Goal: Task Accomplishment & Management: Manage account settings

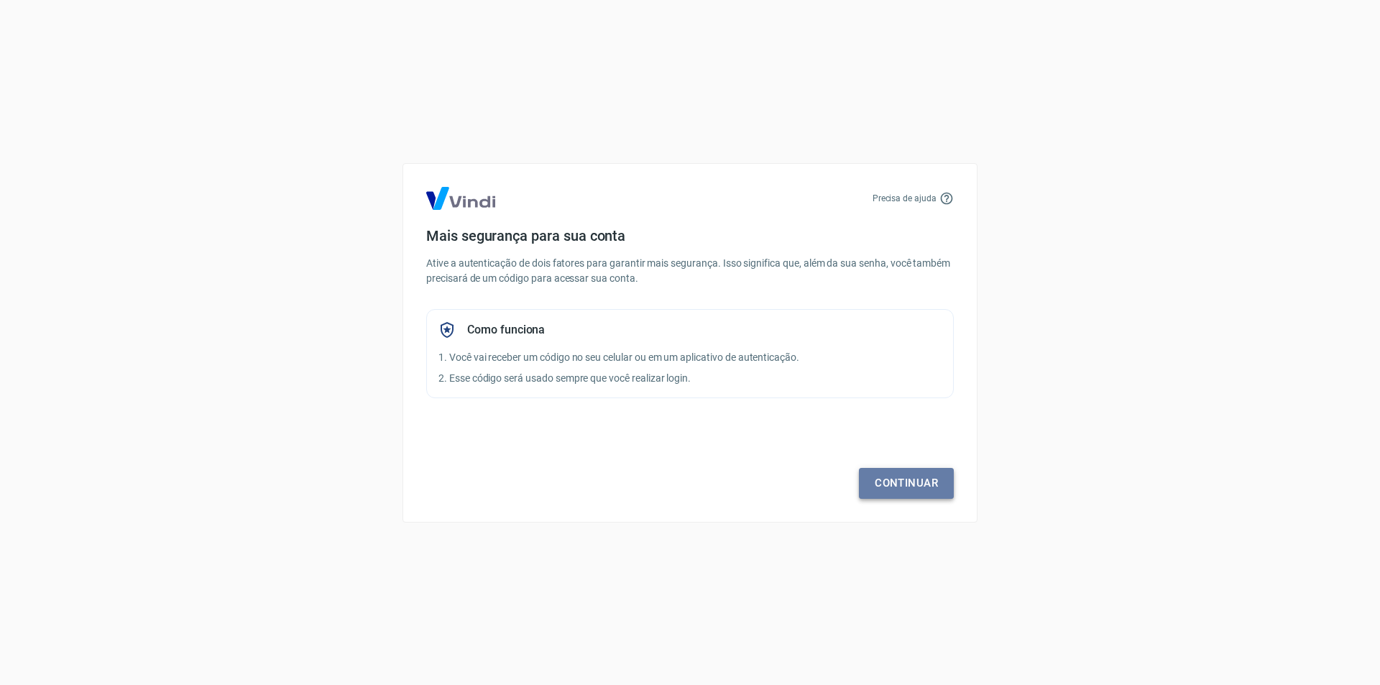
click at [900, 489] on link "Continuar" at bounding box center [906, 483] width 95 height 30
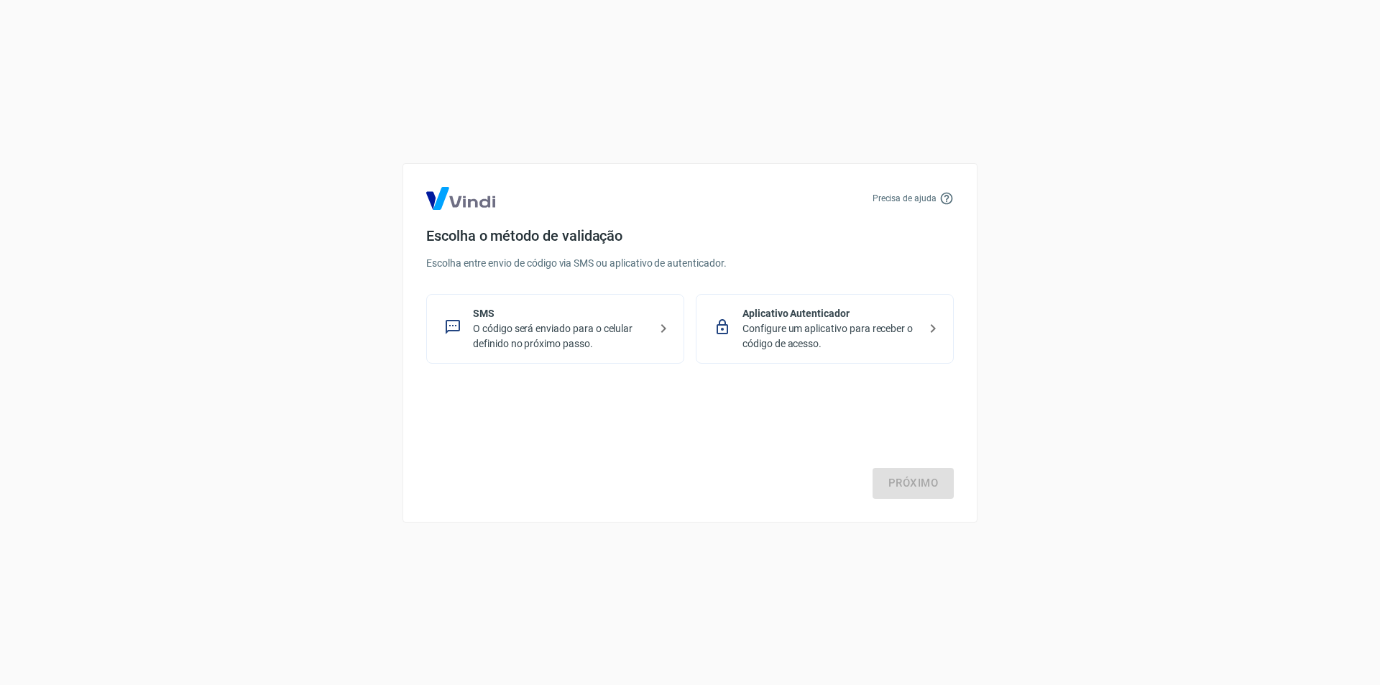
click at [545, 331] on p "O código será enviado para o celular definido no próximo passo." at bounding box center [561, 336] width 176 height 30
click at [933, 481] on link "Próximo" at bounding box center [912, 483] width 81 height 30
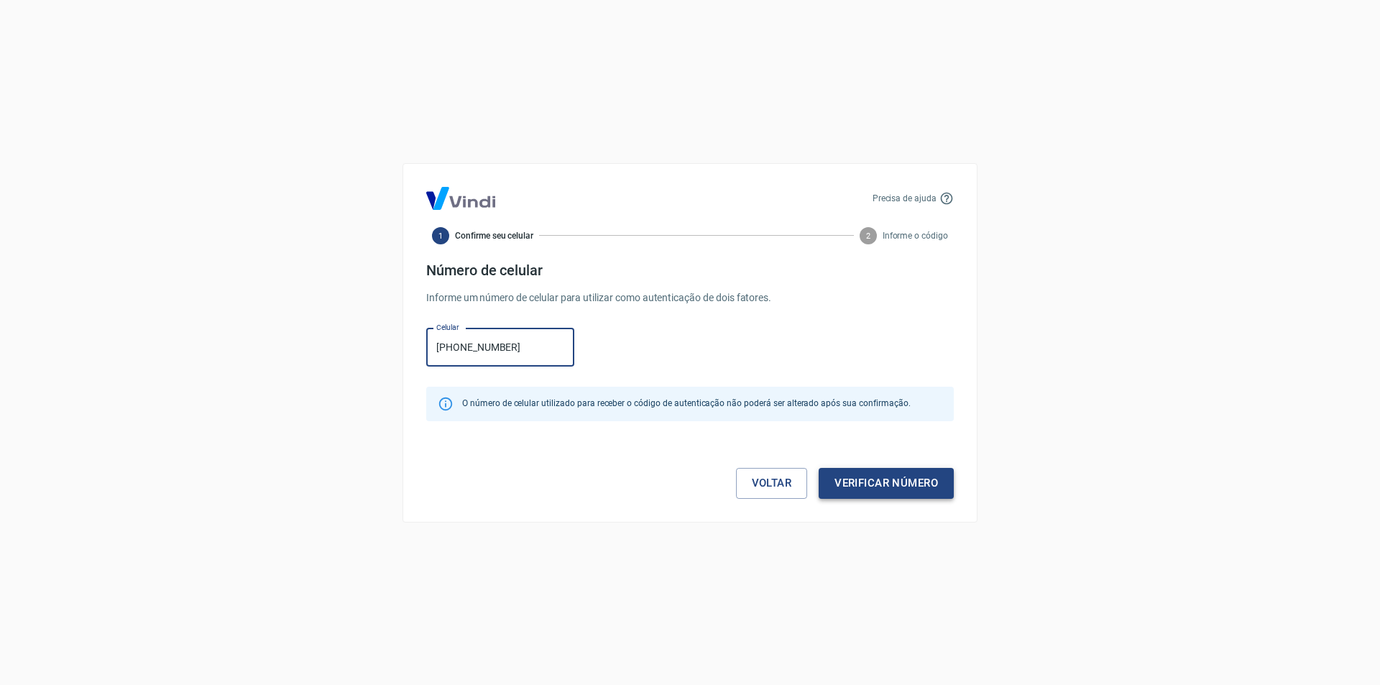
type input "(51) 98407-2054"
click at [885, 484] on button "Verificar número" at bounding box center [885, 483] width 135 height 30
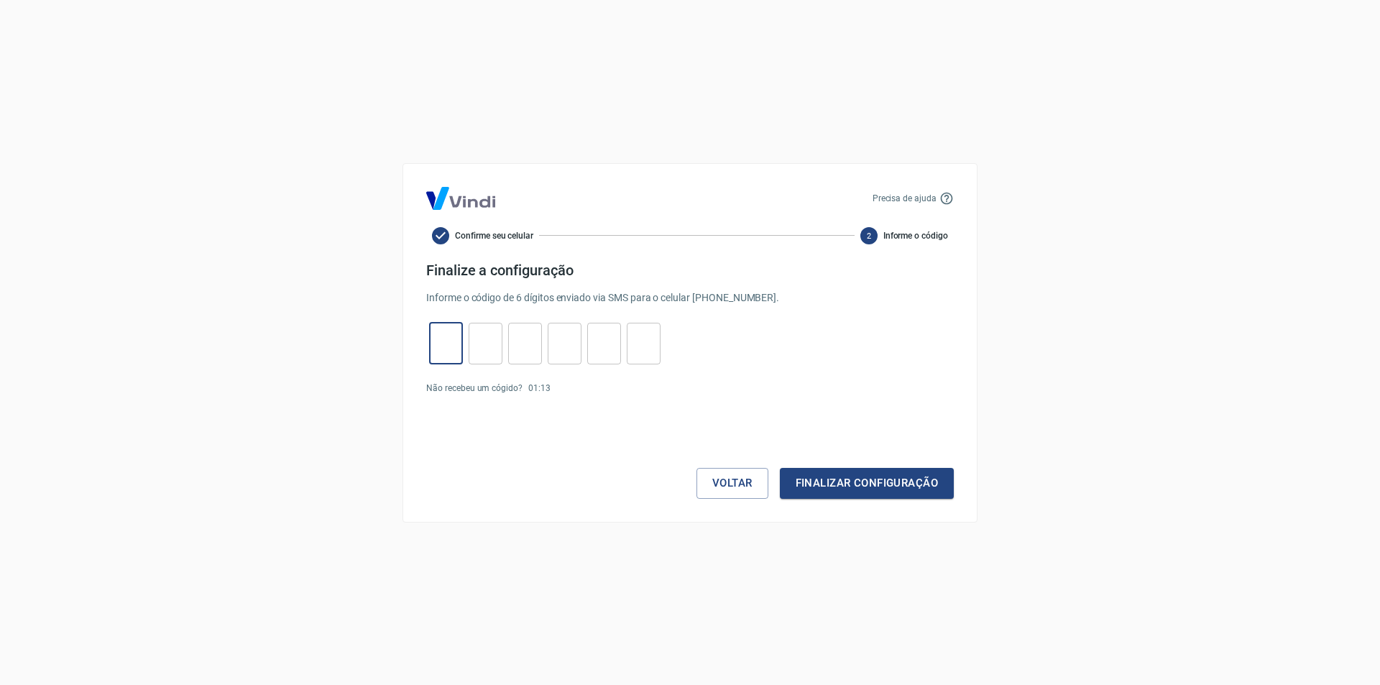
click at [460, 341] on input "tel" at bounding box center [446, 343] width 34 height 31
type input "2"
type input "5"
type input "6"
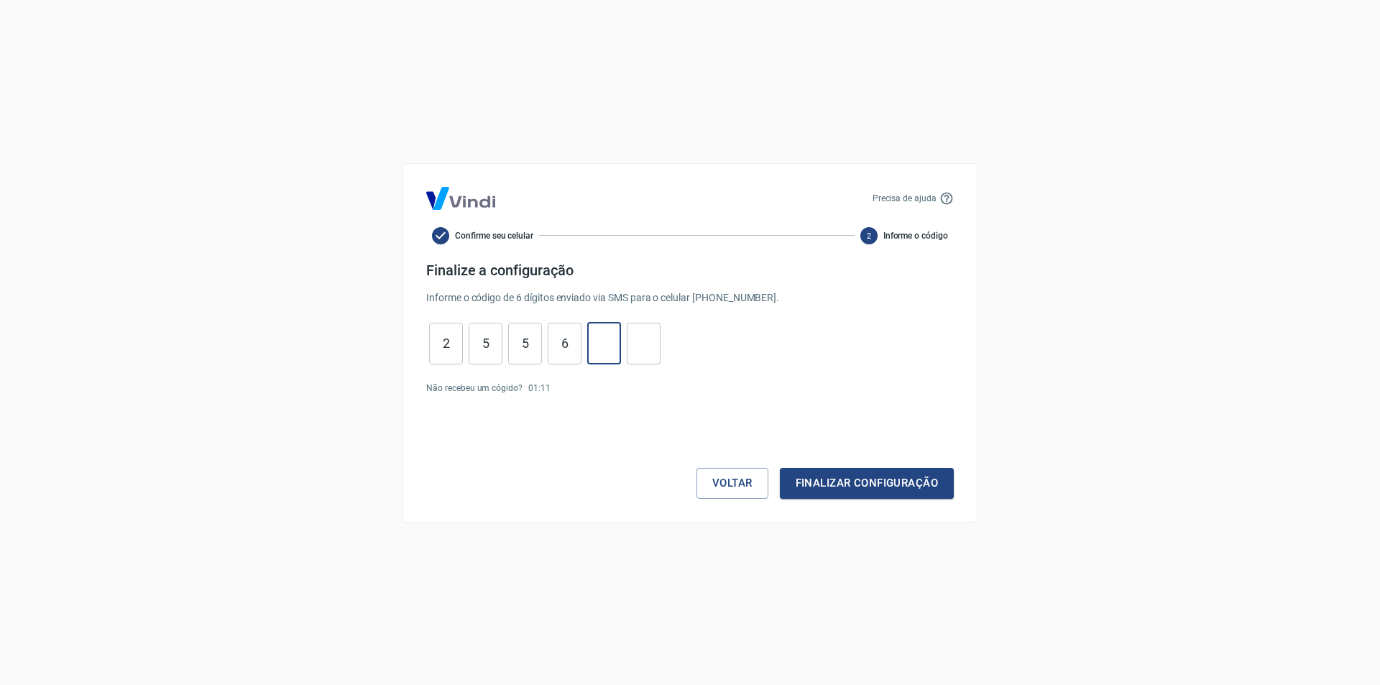
type input "0"
type input "9"
click at [841, 479] on button "Finalizar configuração" at bounding box center [867, 483] width 174 height 30
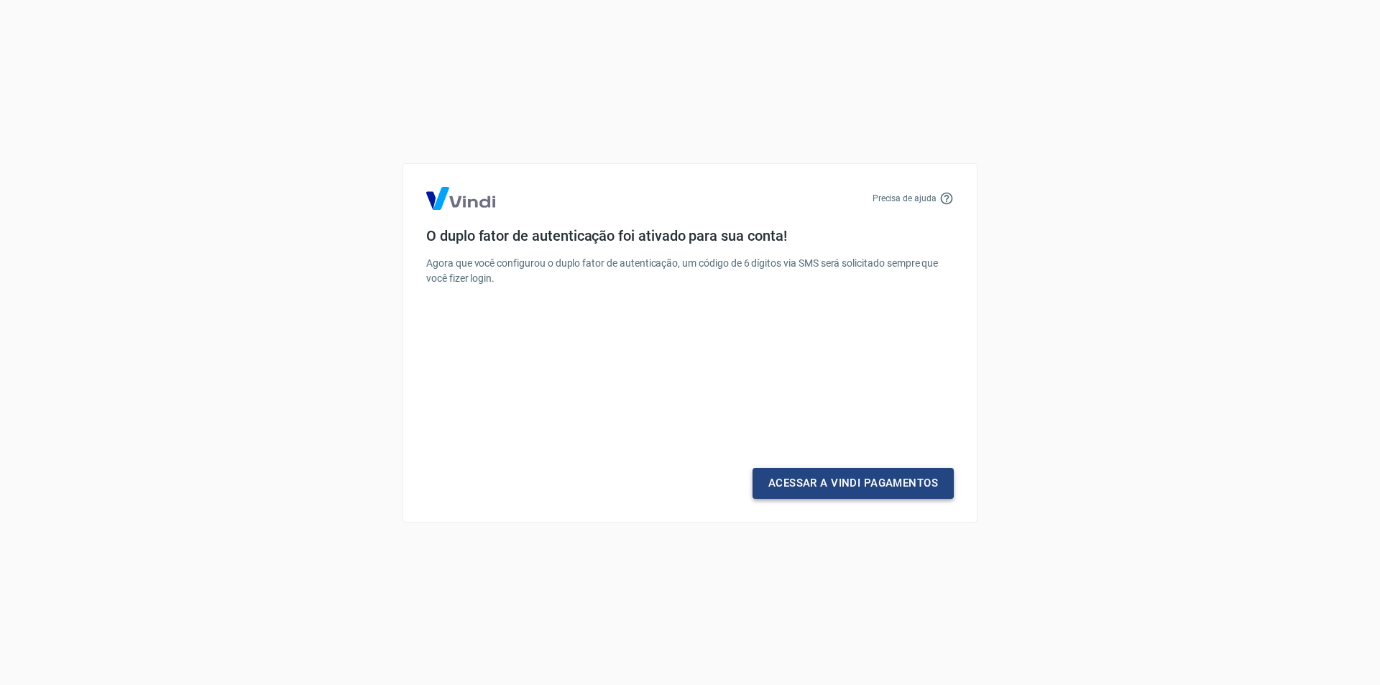
click at [836, 481] on link "Acessar a Vindi Pagamentos" at bounding box center [852, 483] width 201 height 30
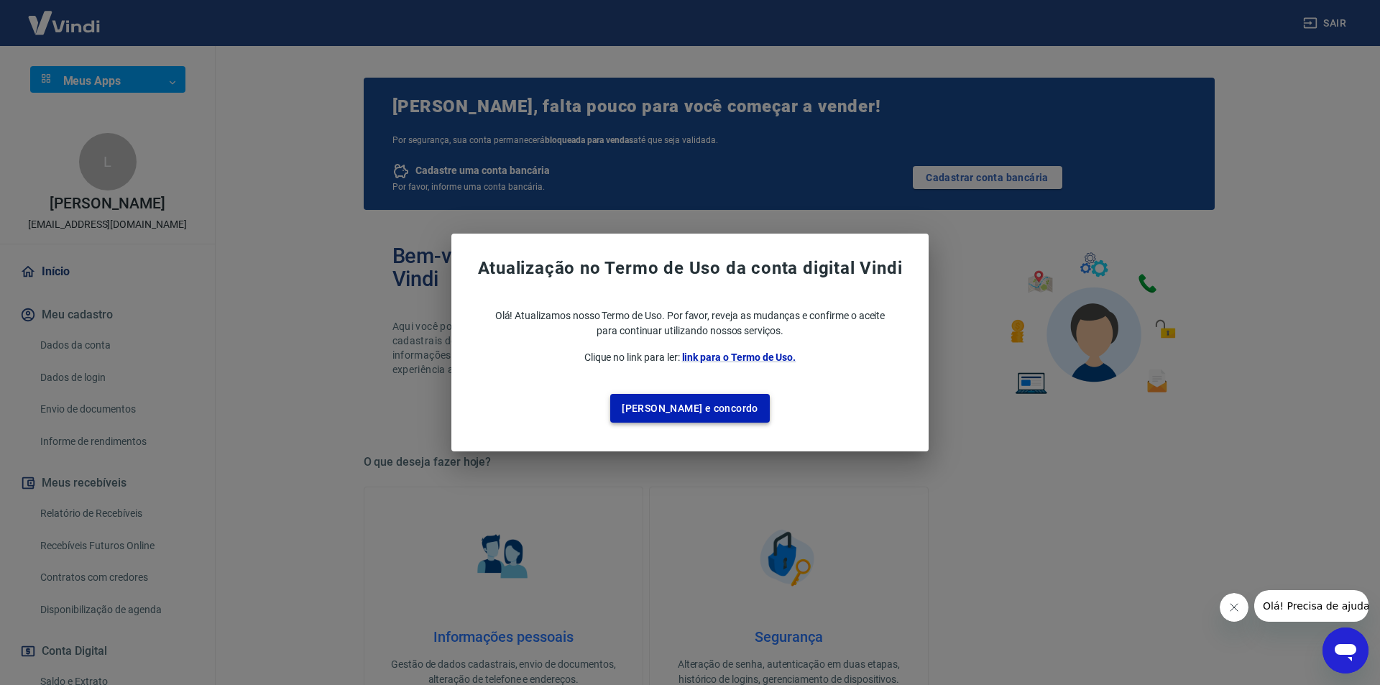
click at [685, 412] on button "Li e concordo" at bounding box center [690, 408] width 160 height 29
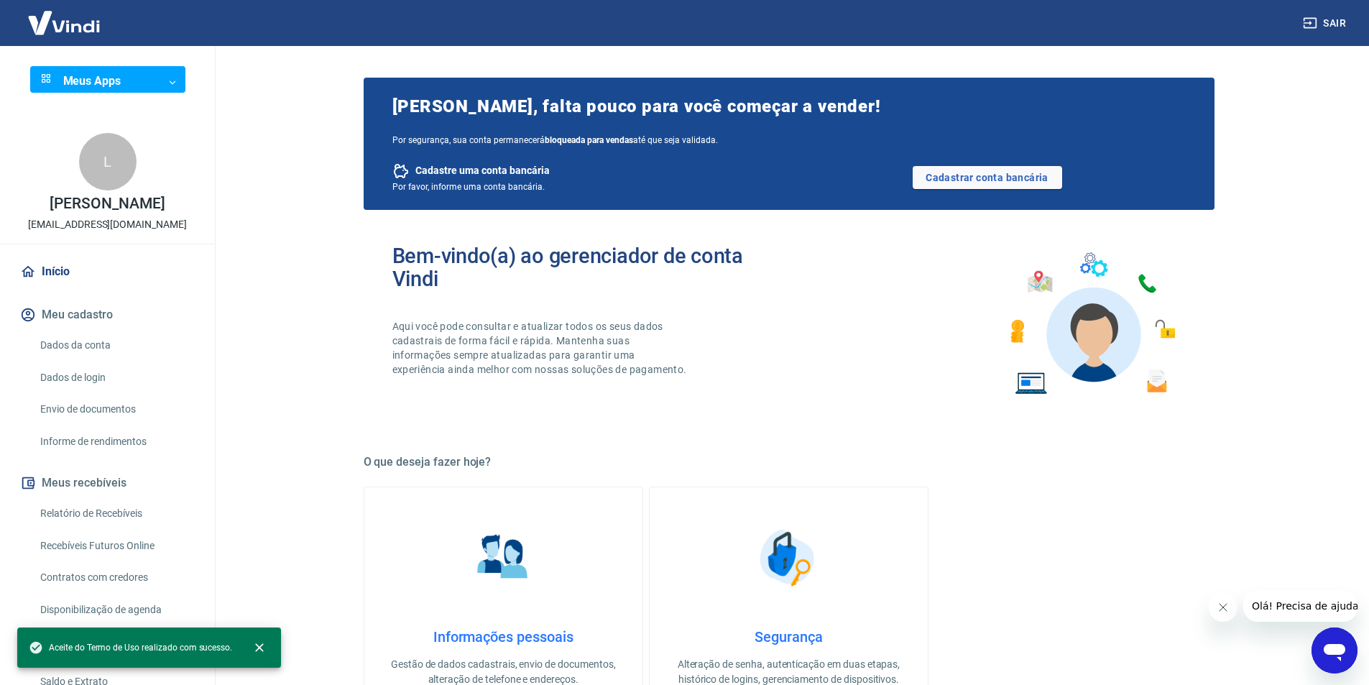
click at [289, 157] on main "LUCIANA CALABRO, falta pouco para você começar a vender! Por segurança, sua con…" at bounding box center [788, 365] width 1160 height 639
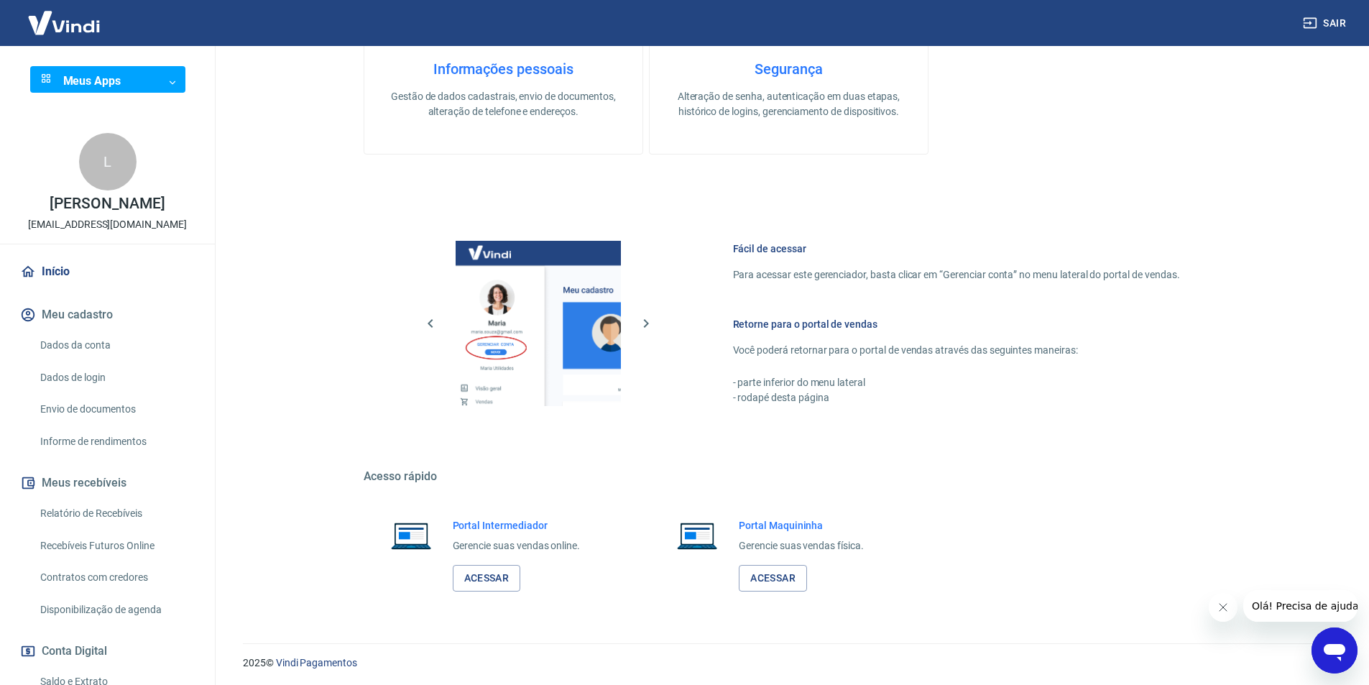
scroll to position [571, 0]
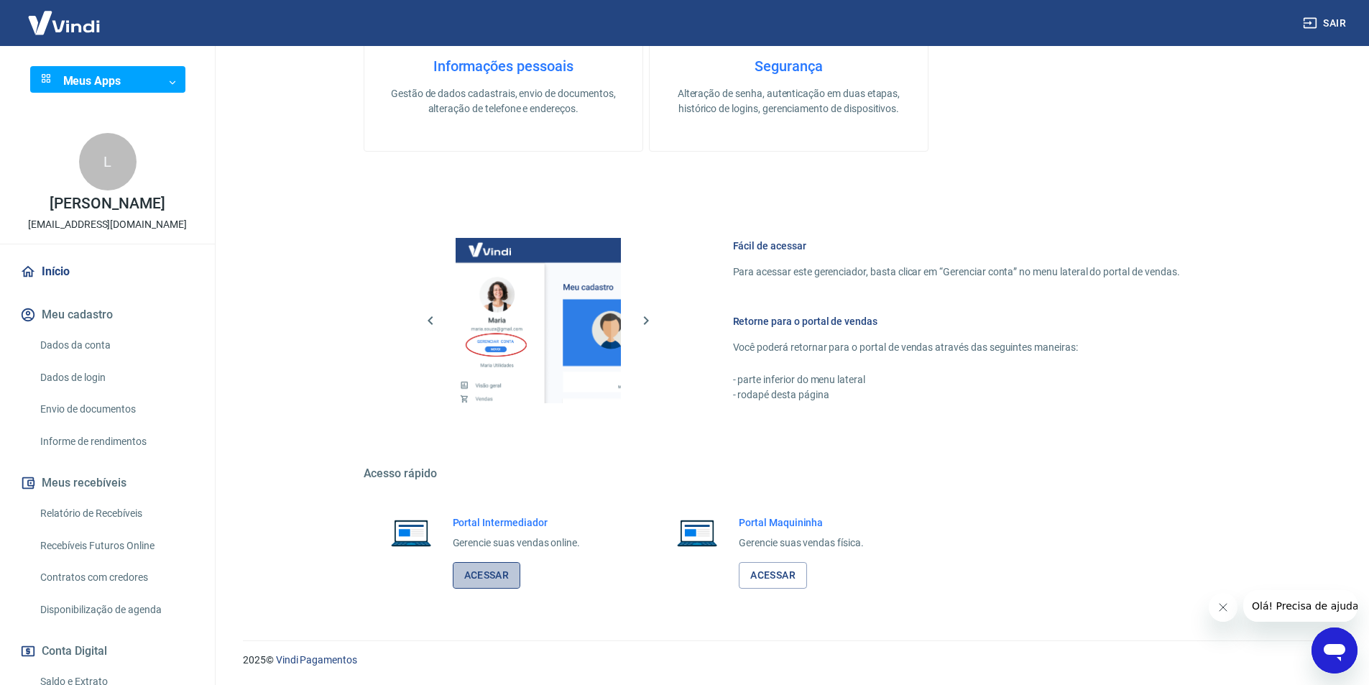
click at [488, 572] on link "Acessar" at bounding box center [487, 575] width 68 height 27
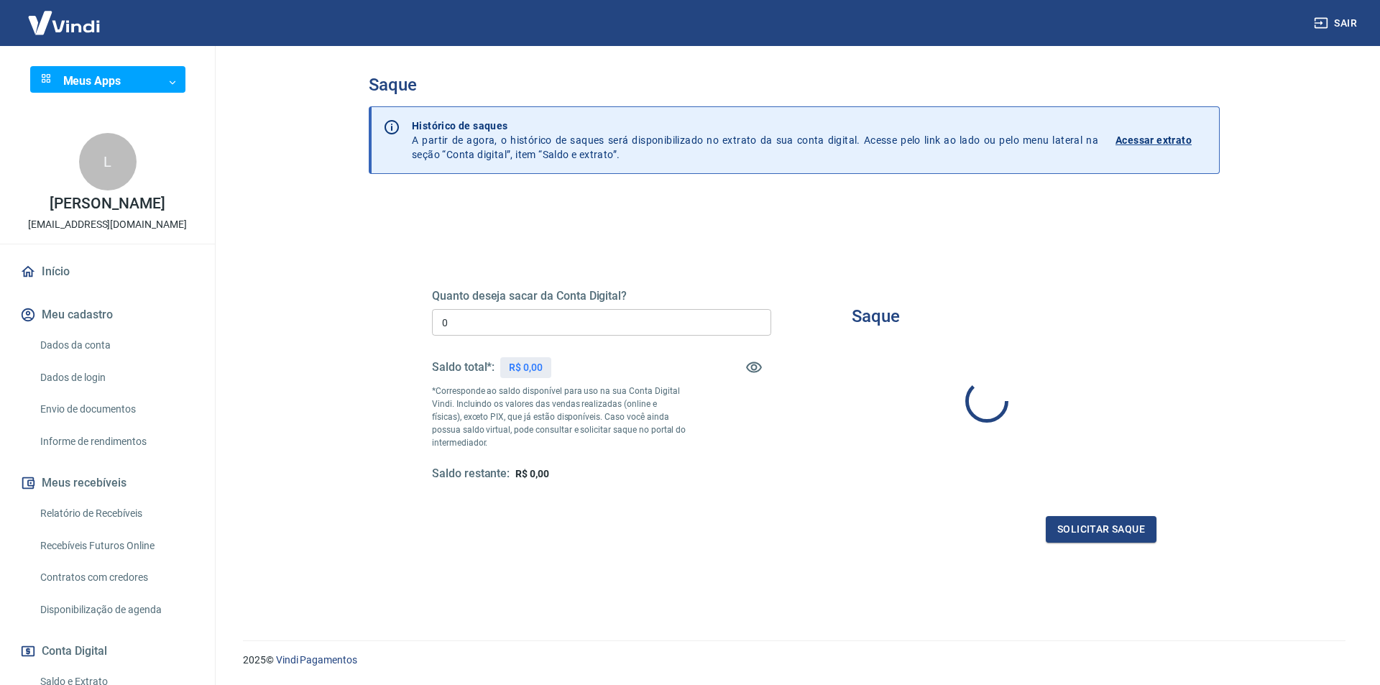
type input "R$ 0,00"
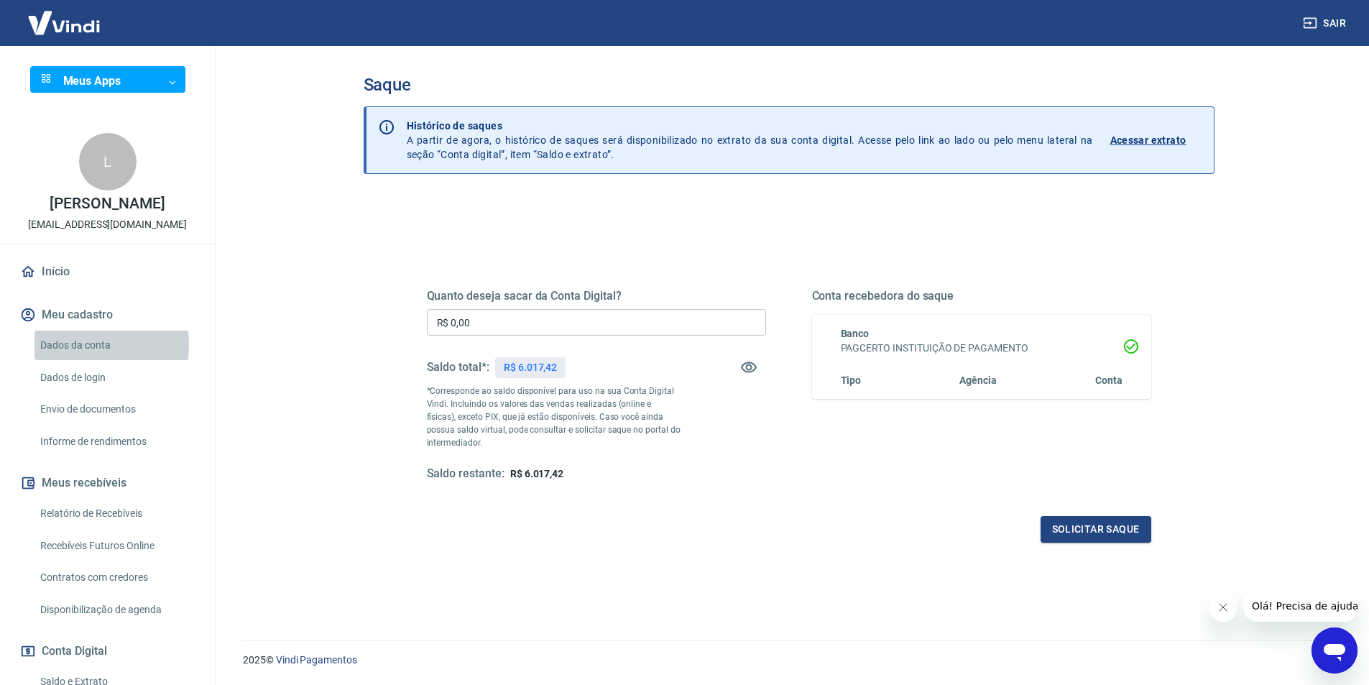
click at [72, 345] on link "Dados da conta" at bounding box center [115, 345] width 163 height 29
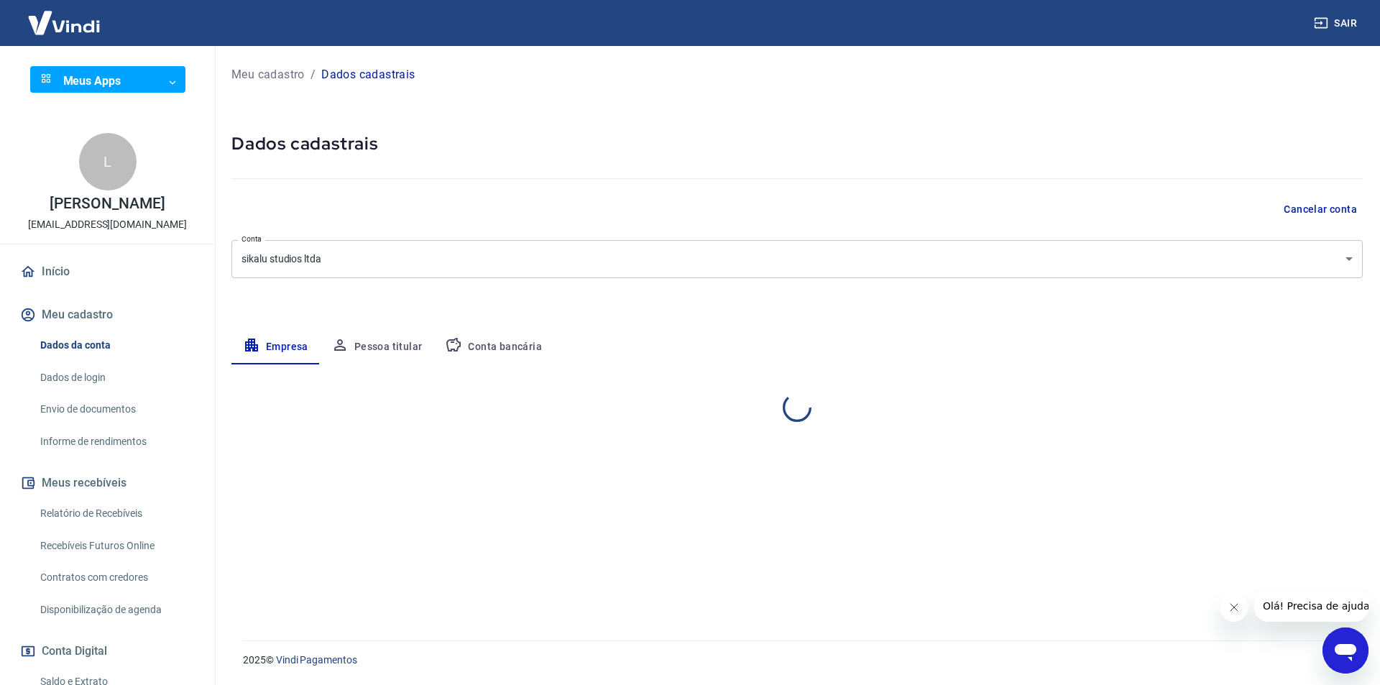
select select "SC"
select select "business"
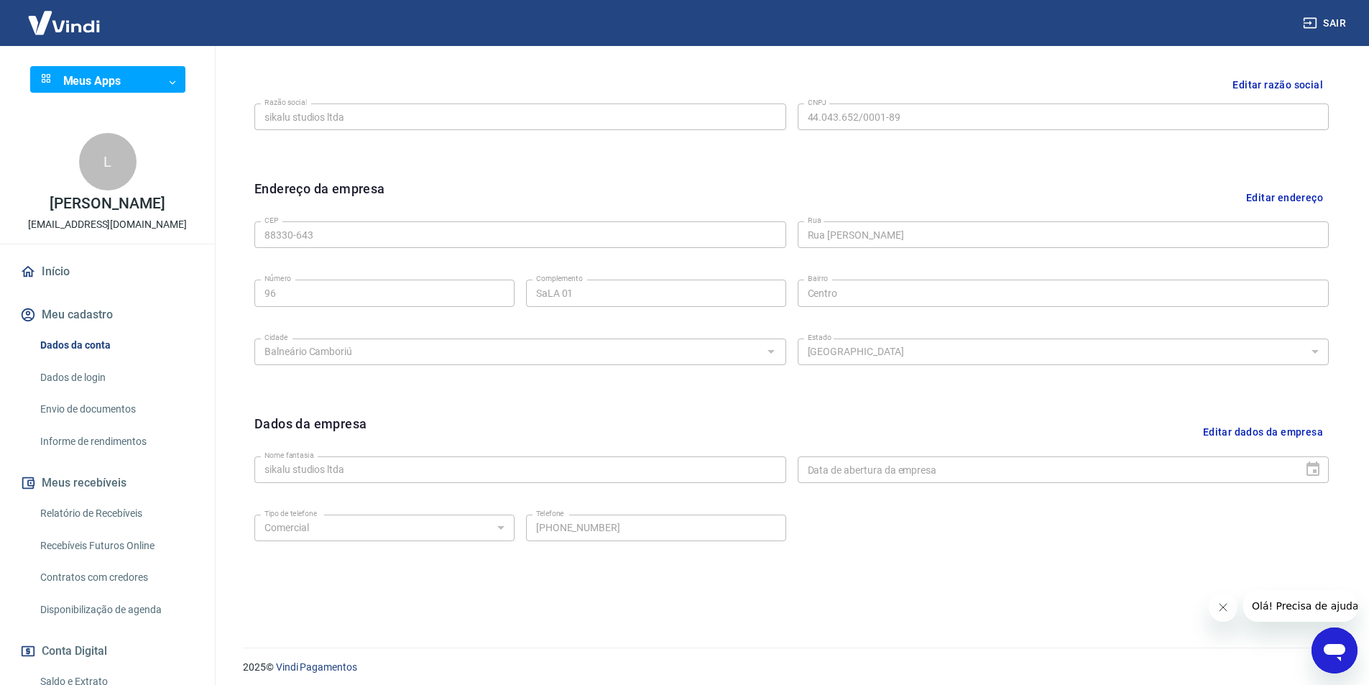
scroll to position [351, 0]
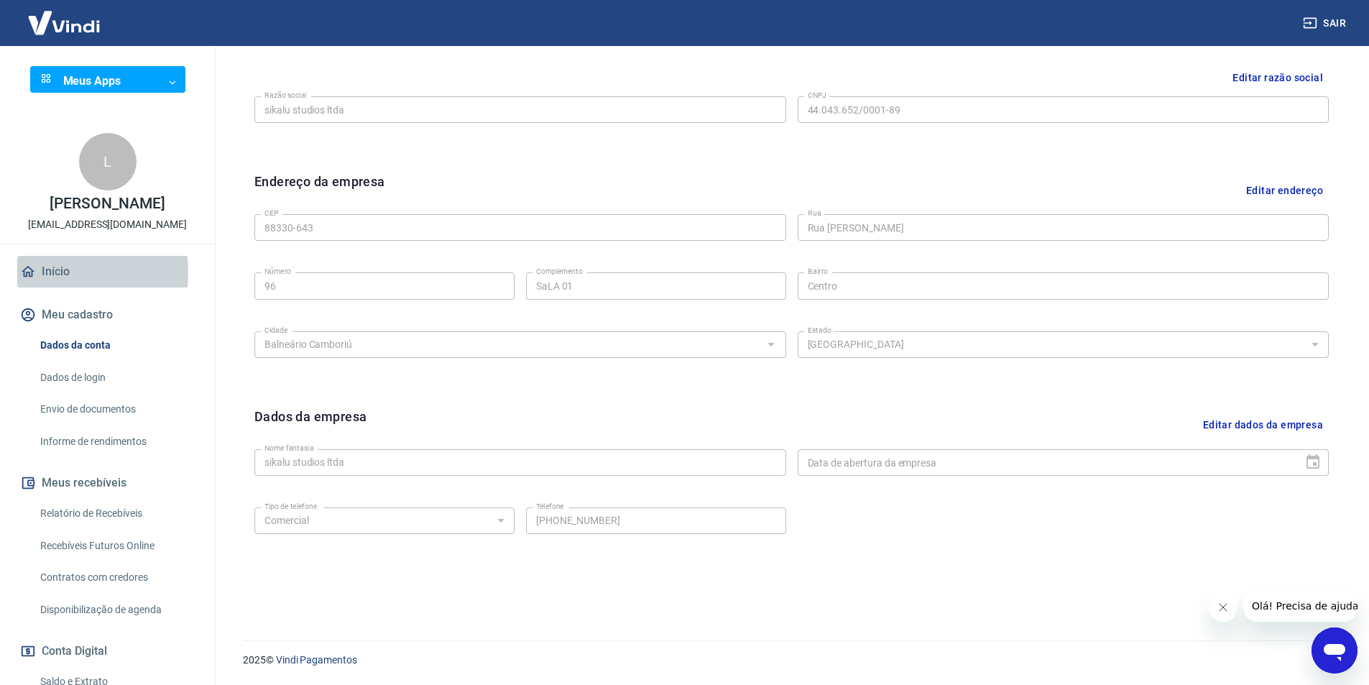
click at [54, 272] on link "Início" at bounding box center [107, 272] width 180 height 32
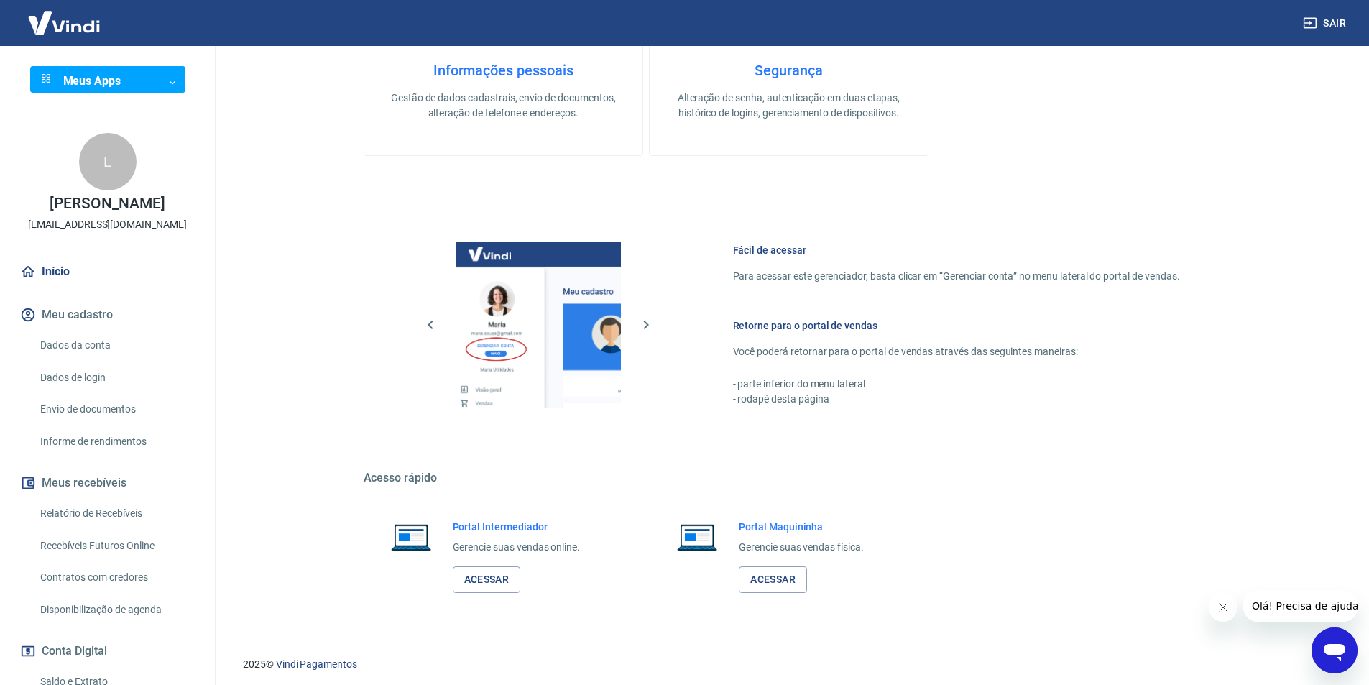
scroll to position [571, 0]
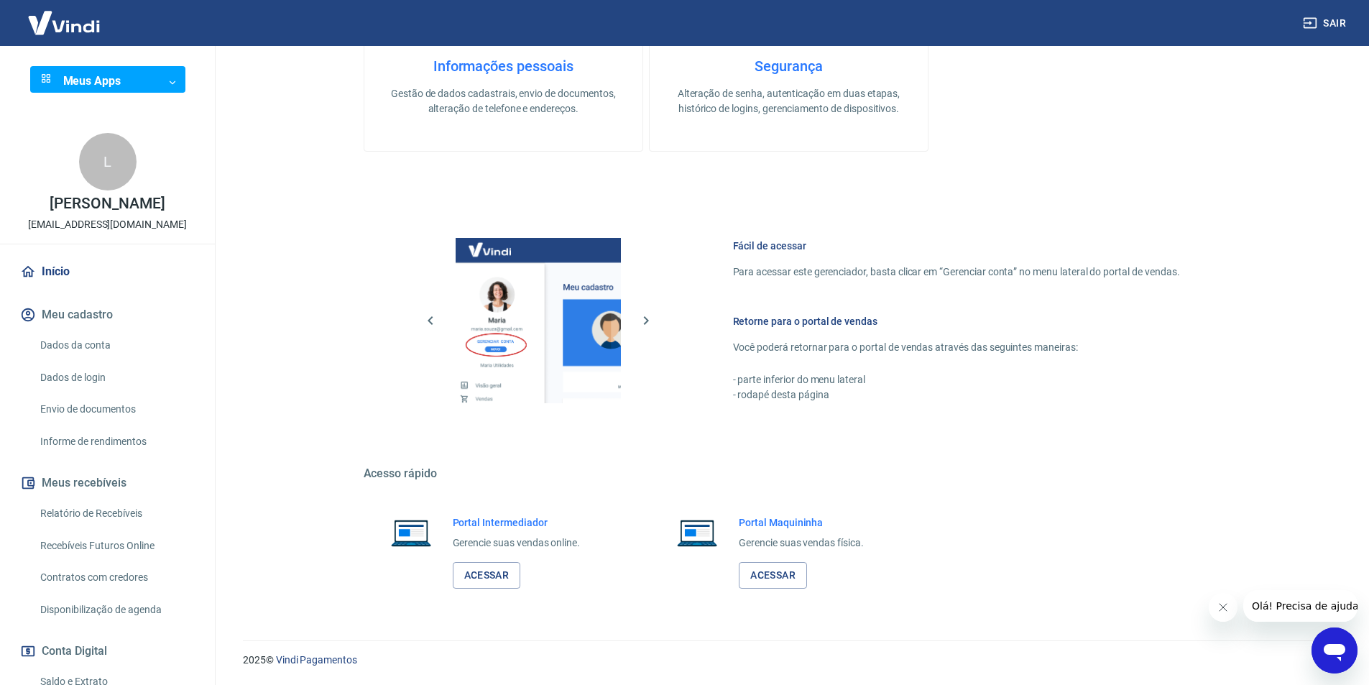
click at [512, 517] on h6 "Portal Intermediador" at bounding box center [517, 522] width 128 height 14
click at [503, 575] on link "Acessar" at bounding box center [487, 575] width 68 height 27
